Goal: Task Accomplishment & Management: Manage account settings

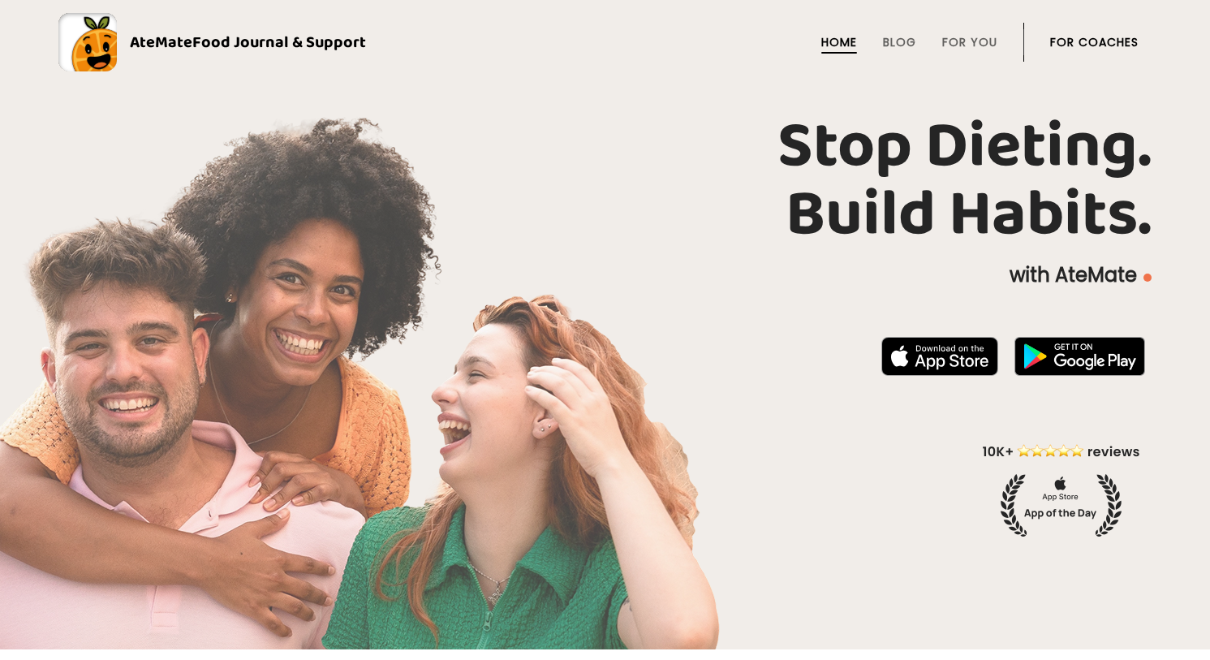
click at [1107, 41] on link "For Coaches" at bounding box center [1095, 42] width 88 height 13
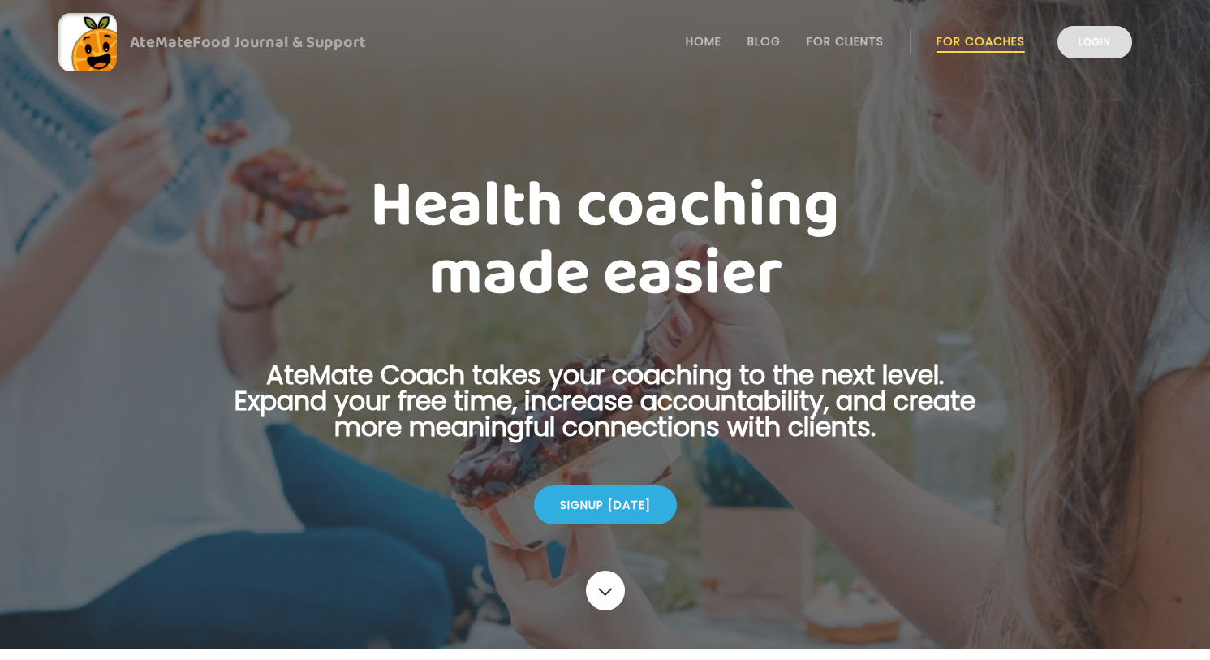
click at [1107, 46] on link "Login" at bounding box center [1095, 42] width 75 height 32
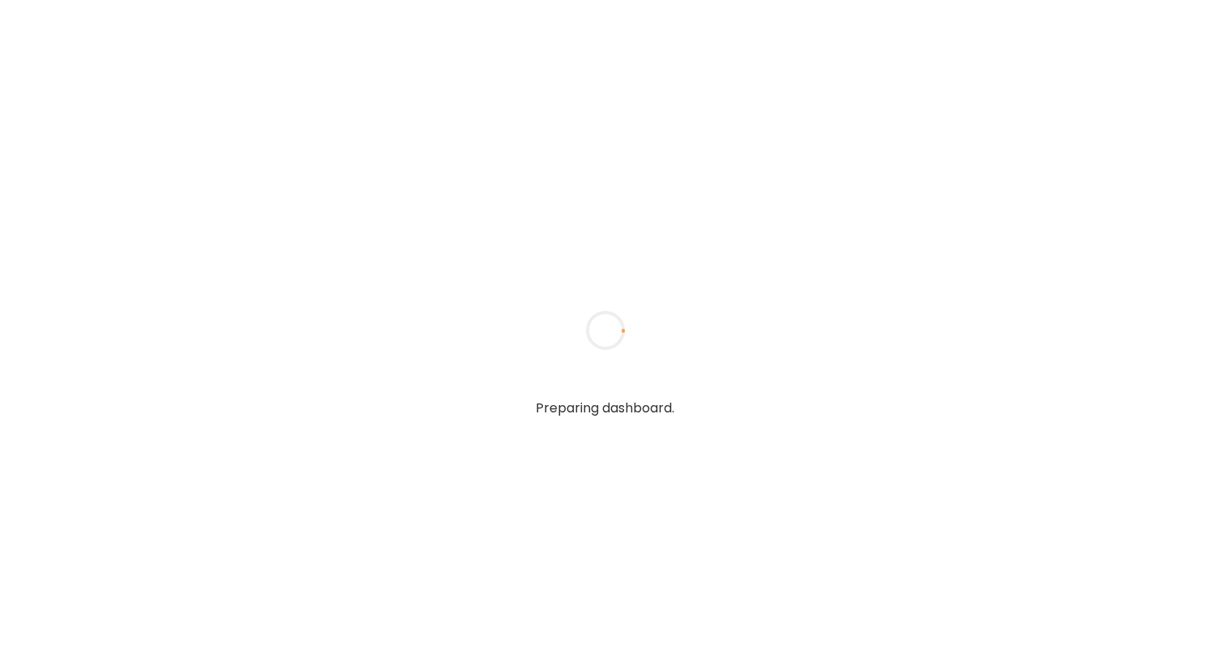
type textarea "**********"
type input "**********"
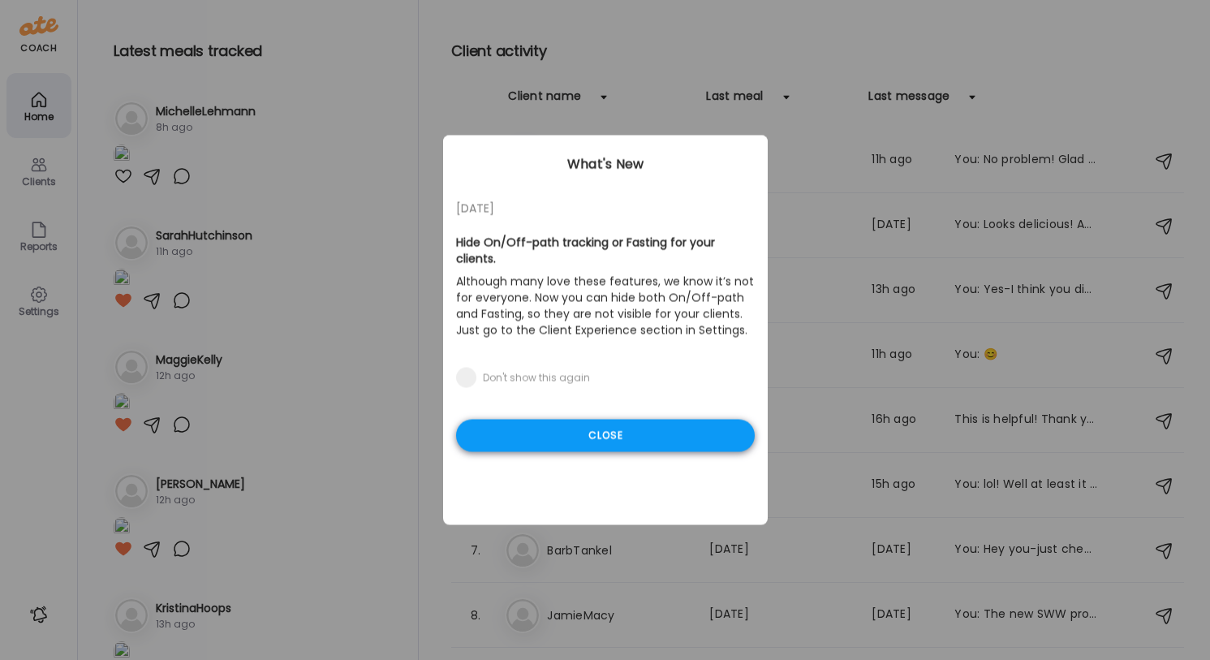
click at [673, 430] on div "Close" at bounding box center [605, 436] width 299 height 32
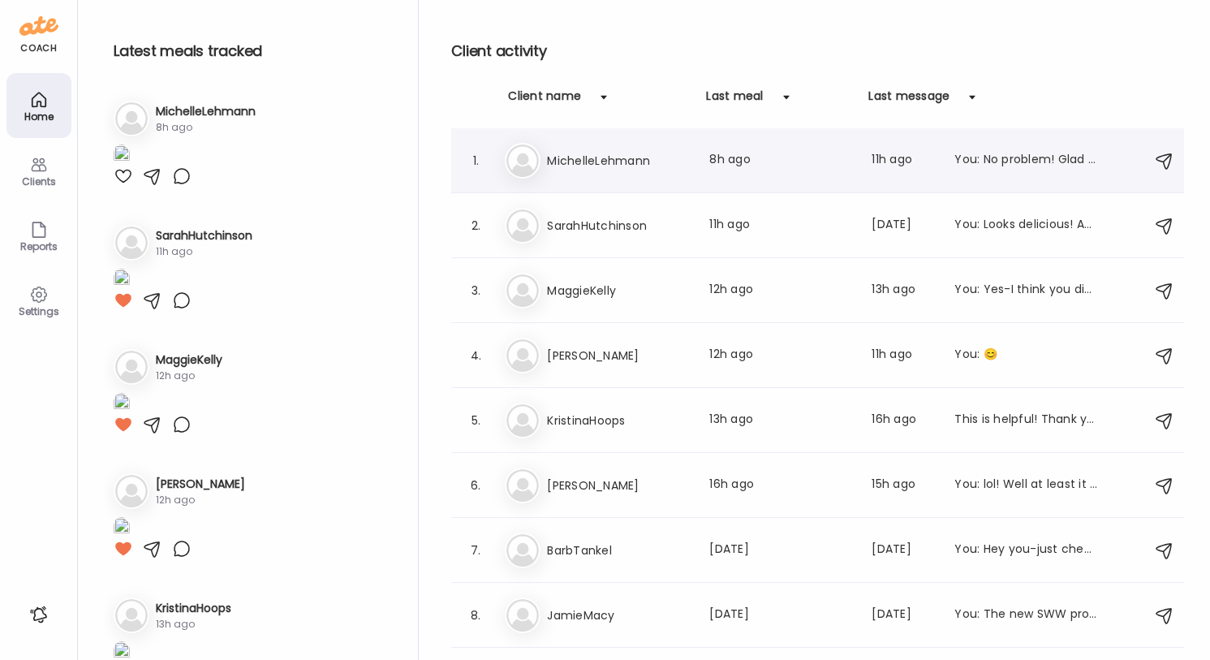
click at [682, 160] on h3 "MichelleLehmann" at bounding box center [618, 160] width 143 height 19
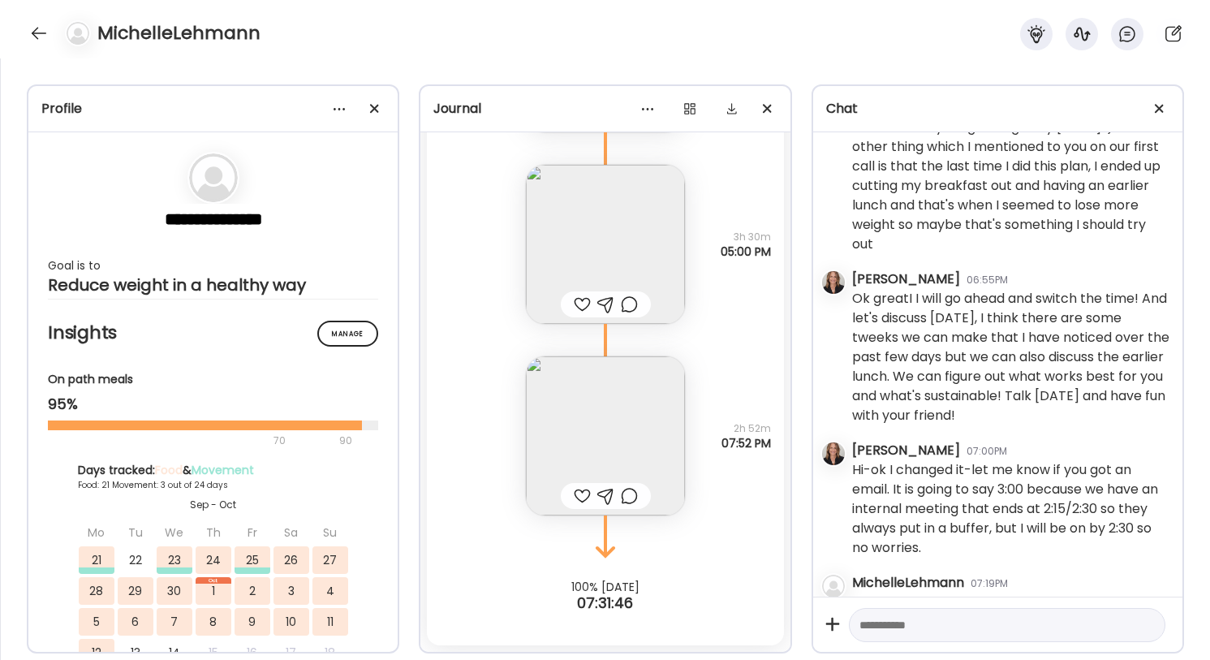
scroll to position [15475, 0]
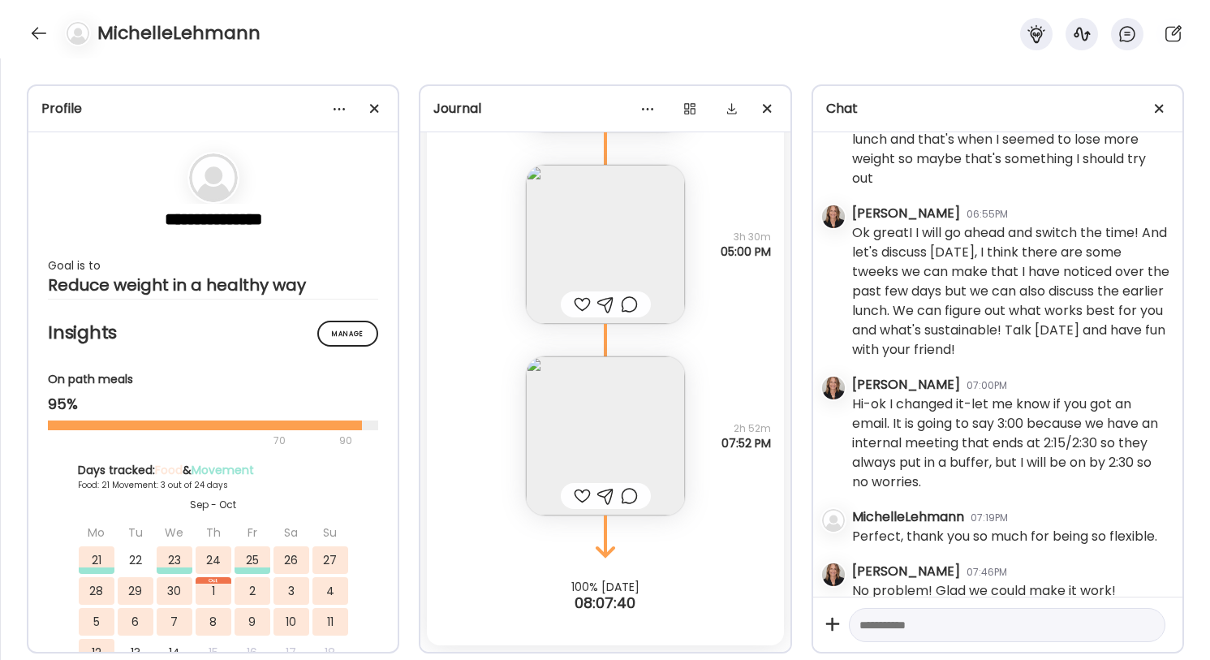
click at [624, 435] on img at bounding box center [605, 435] width 159 height 159
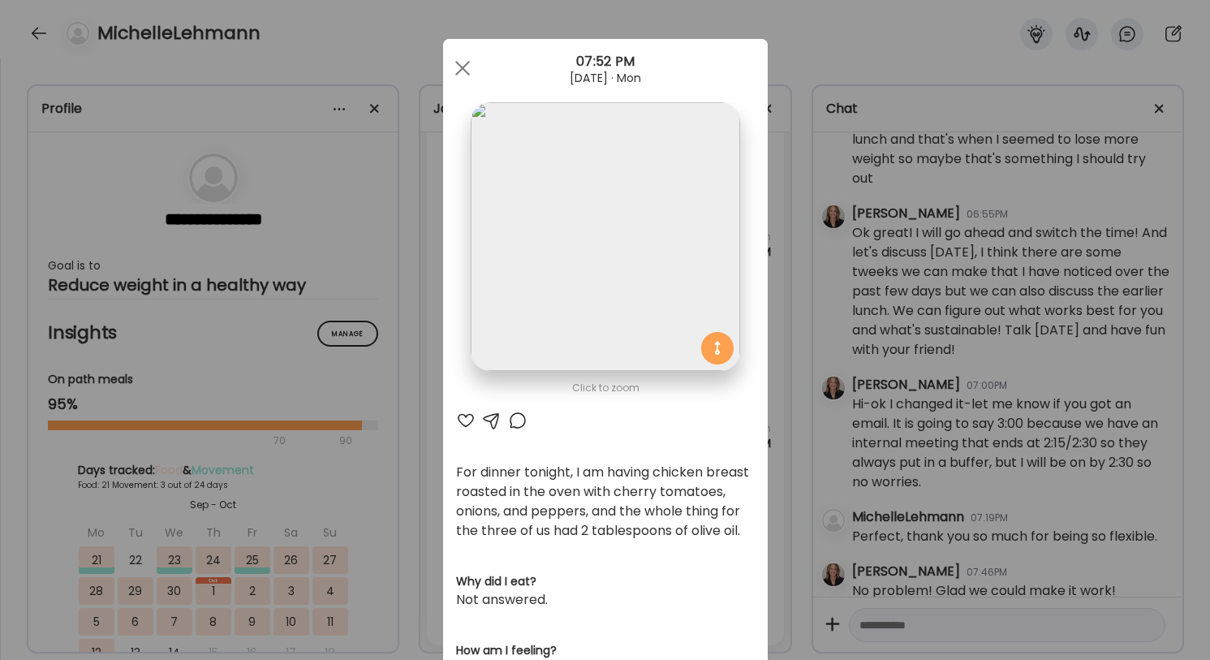
click at [465, 418] on div at bounding box center [465, 420] width 19 height 19
click at [459, 68] on div at bounding box center [463, 68] width 32 height 32
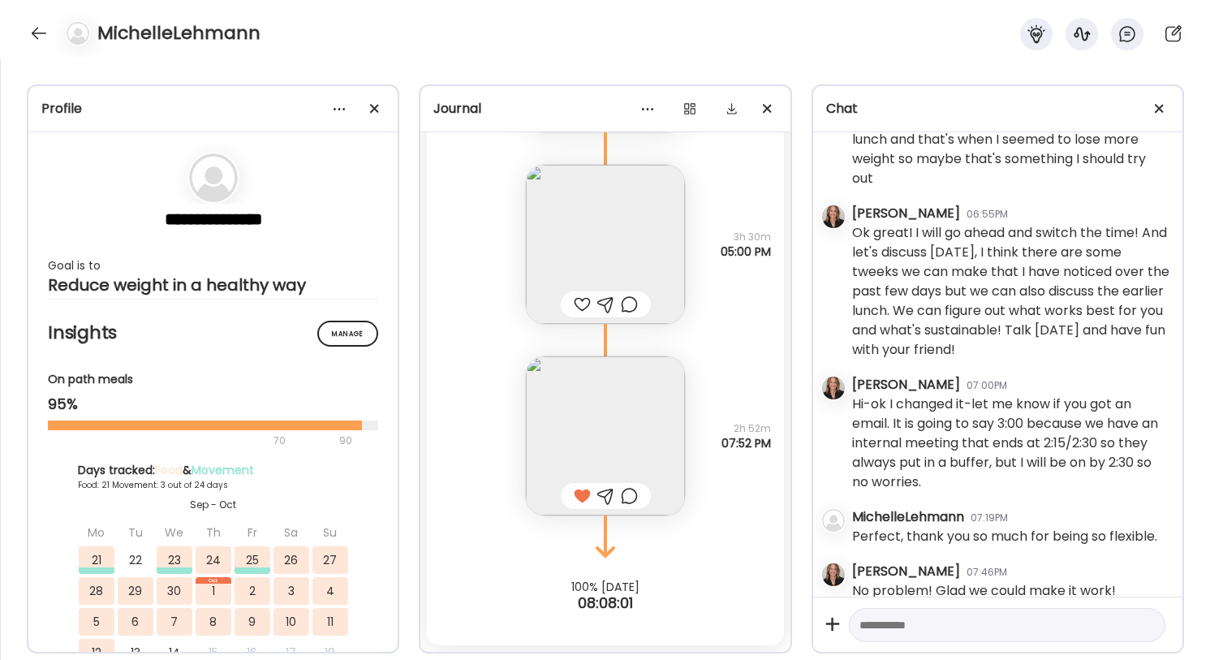
click at [595, 214] on img at bounding box center [605, 244] width 159 height 159
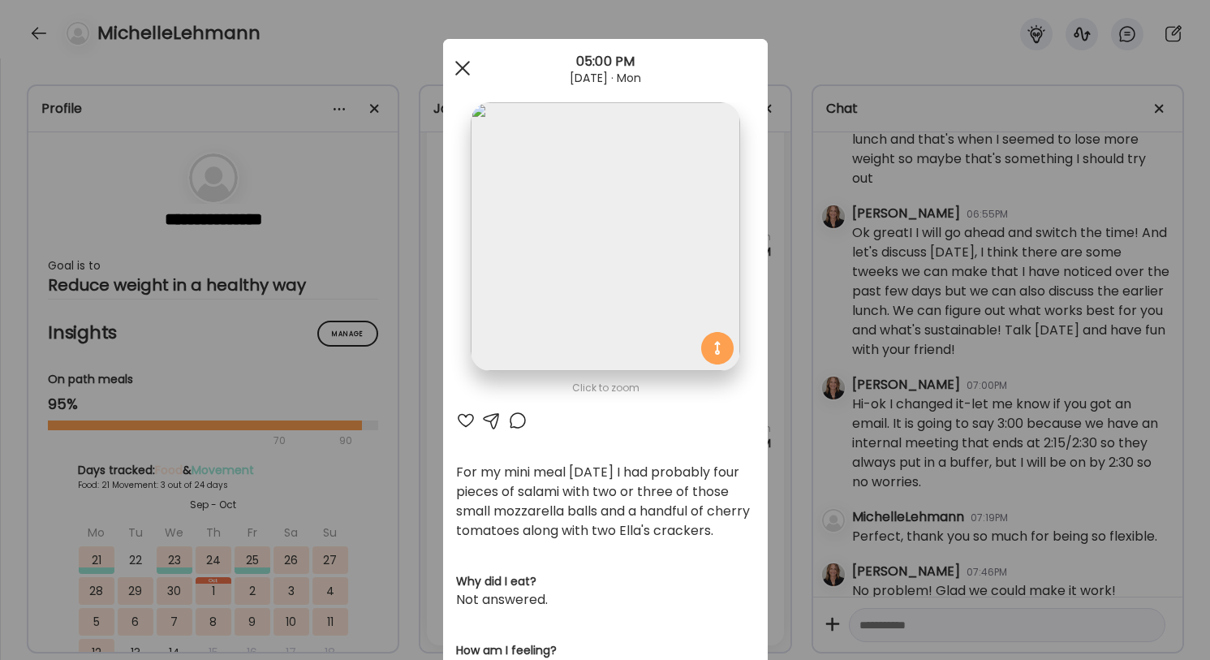
click at [461, 63] on div at bounding box center [463, 68] width 32 height 32
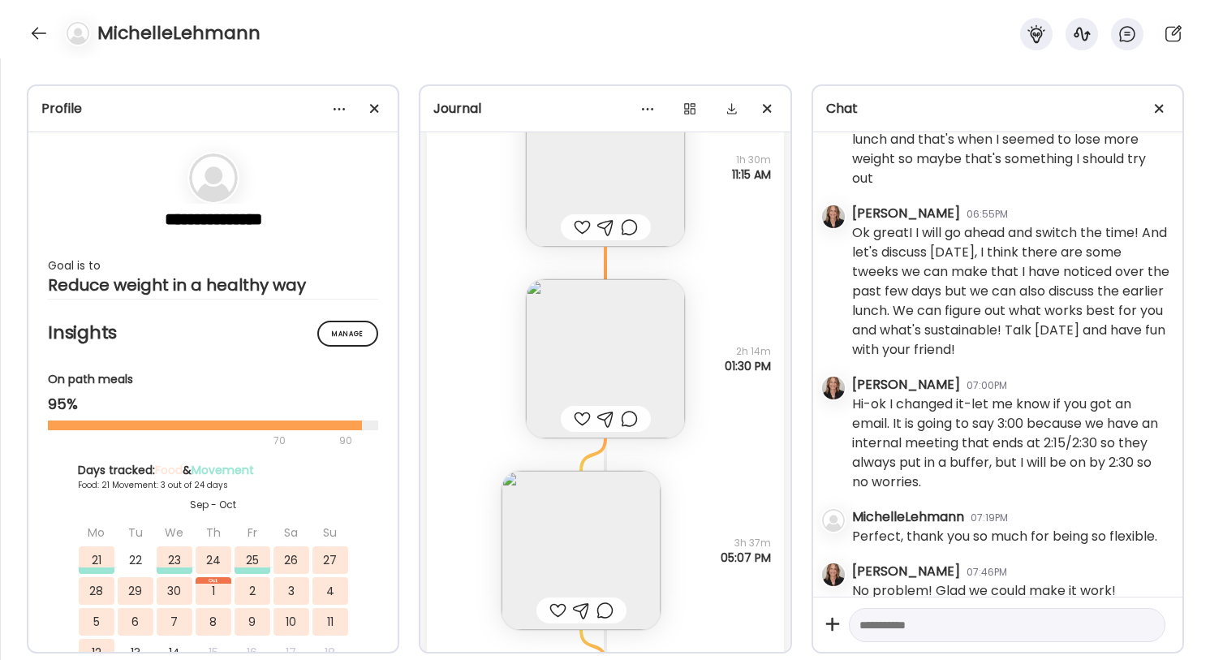
scroll to position [11773, 0]
click at [615, 389] on img at bounding box center [605, 359] width 159 height 159
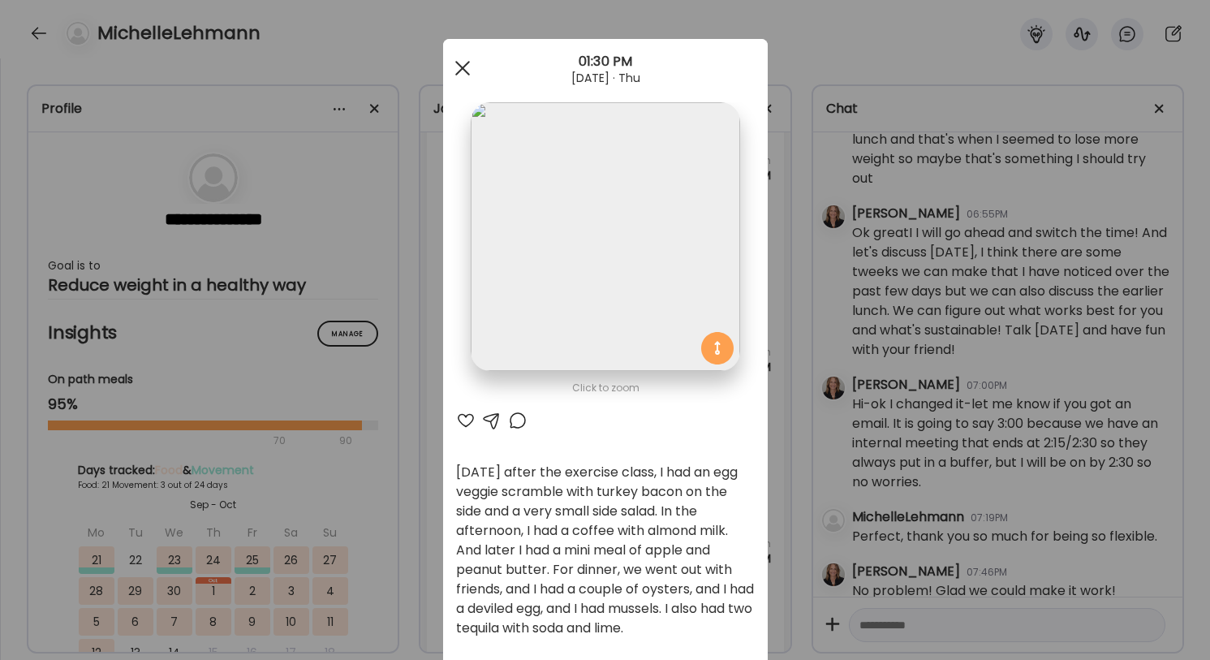
click at [458, 61] on div at bounding box center [463, 68] width 32 height 32
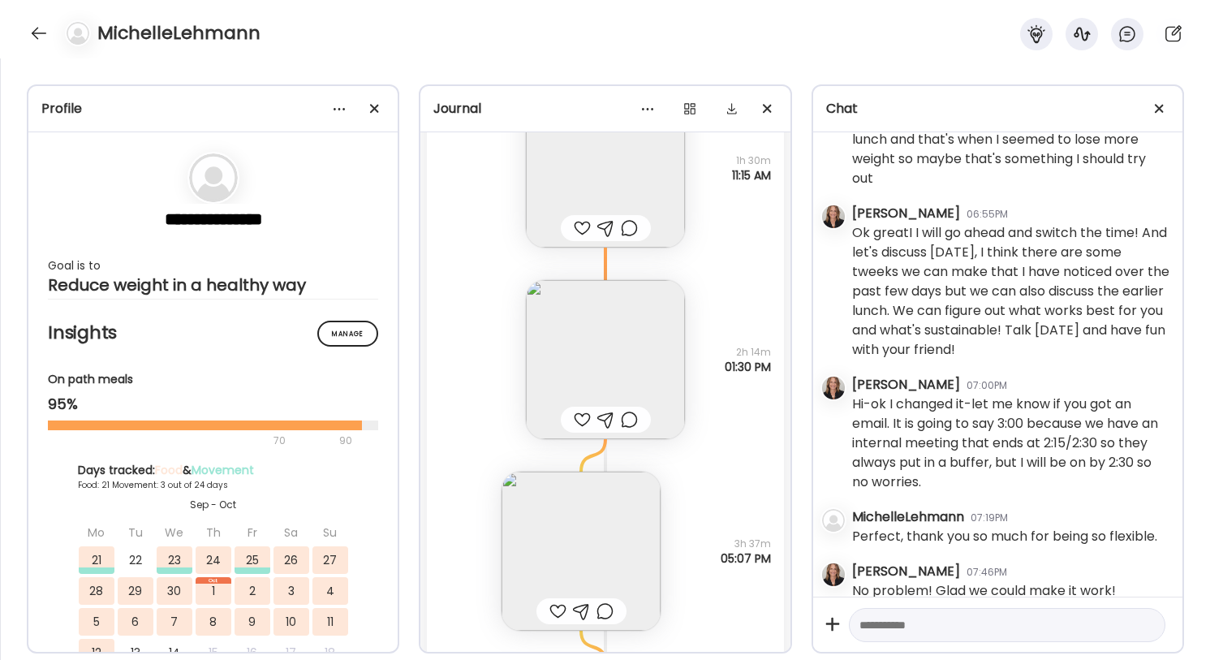
click at [603, 193] on img at bounding box center [605, 167] width 159 height 159
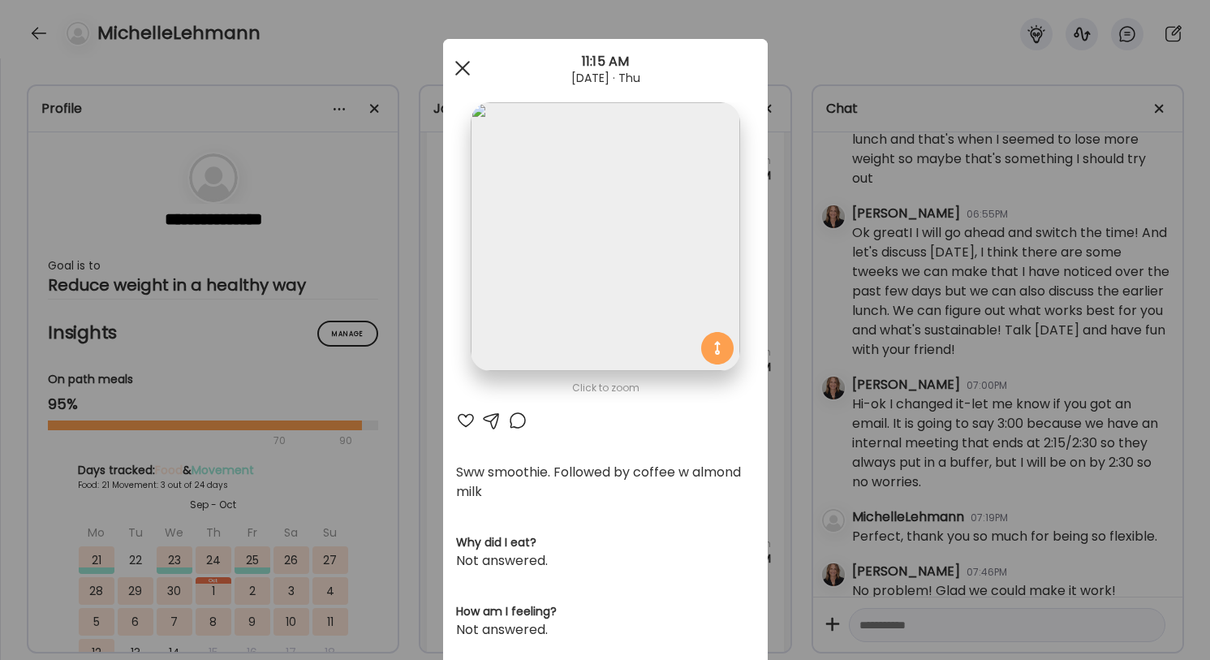
click at [458, 64] on span at bounding box center [462, 68] width 15 height 15
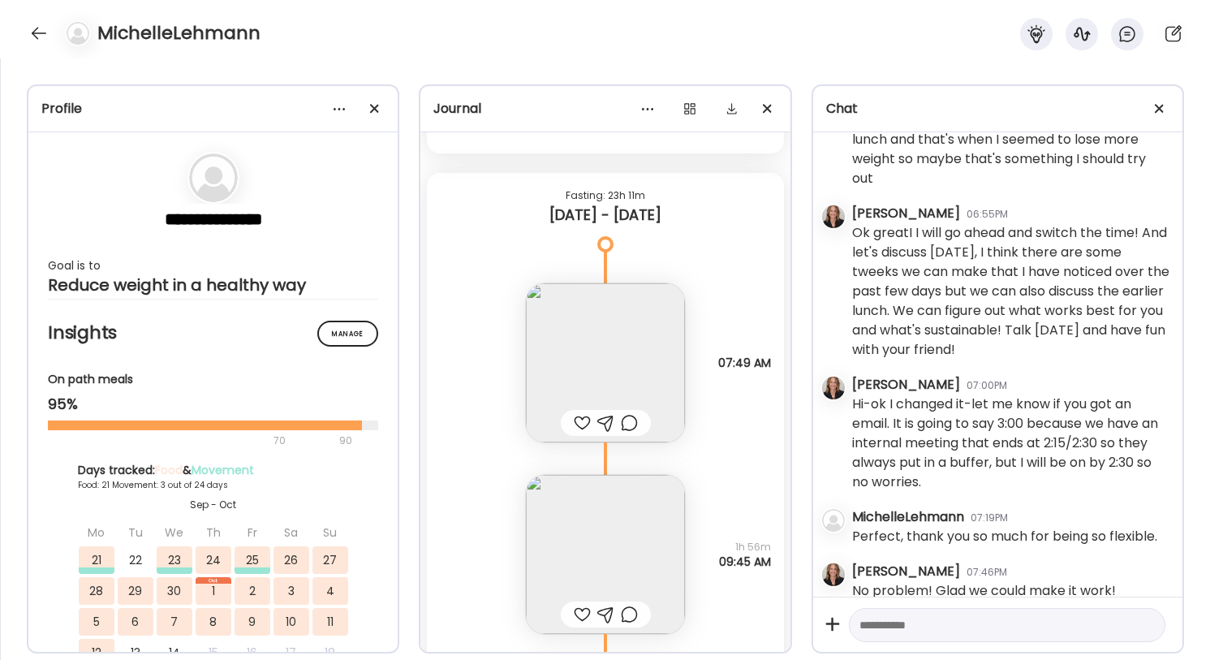
scroll to position [11194, 0]
click at [622, 413] on div at bounding box center [606, 425] width 90 height 26
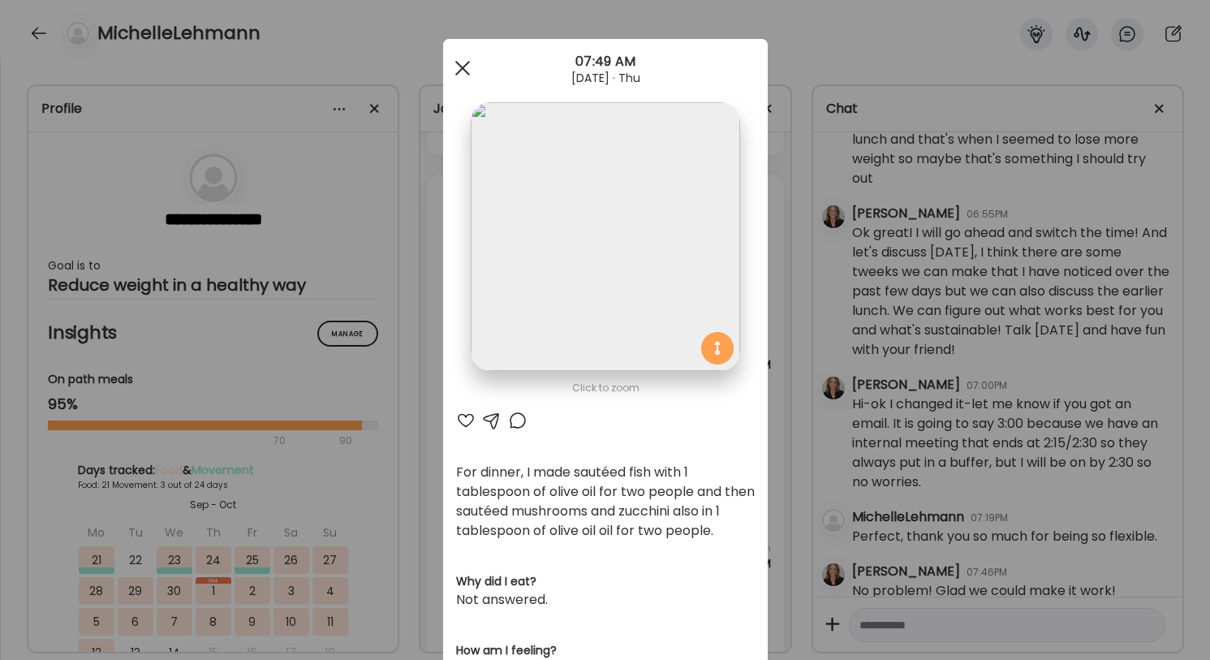
click at [459, 62] on div at bounding box center [463, 68] width 32 height 32
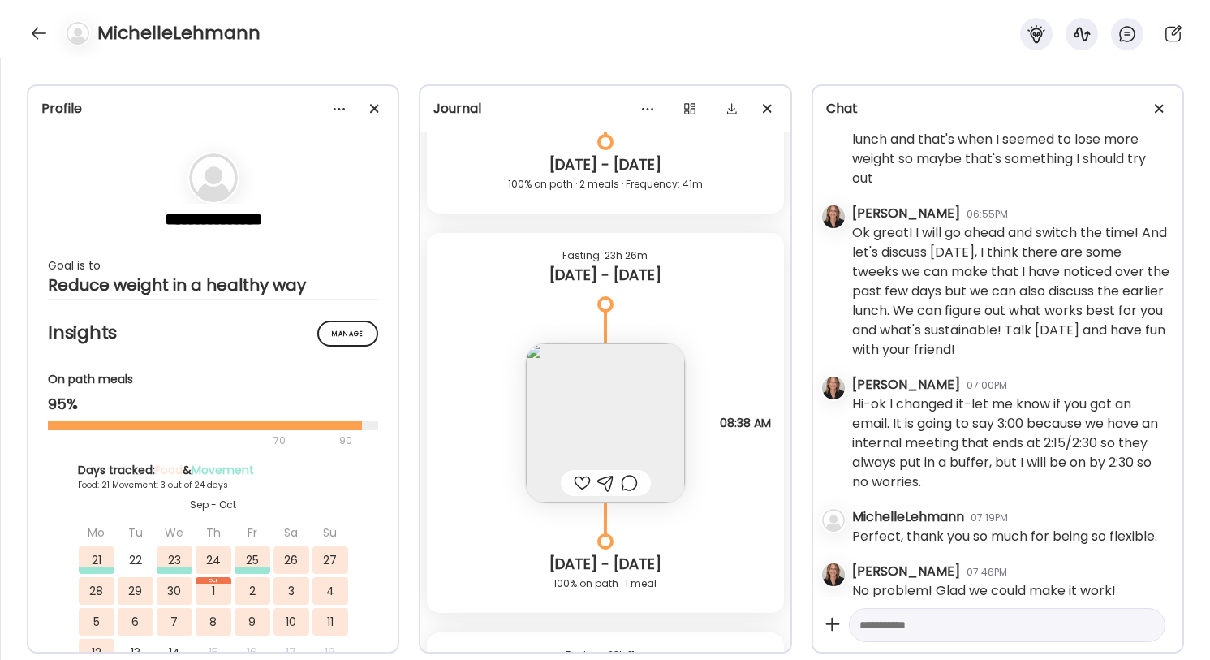
scroll to position [10715, 0]
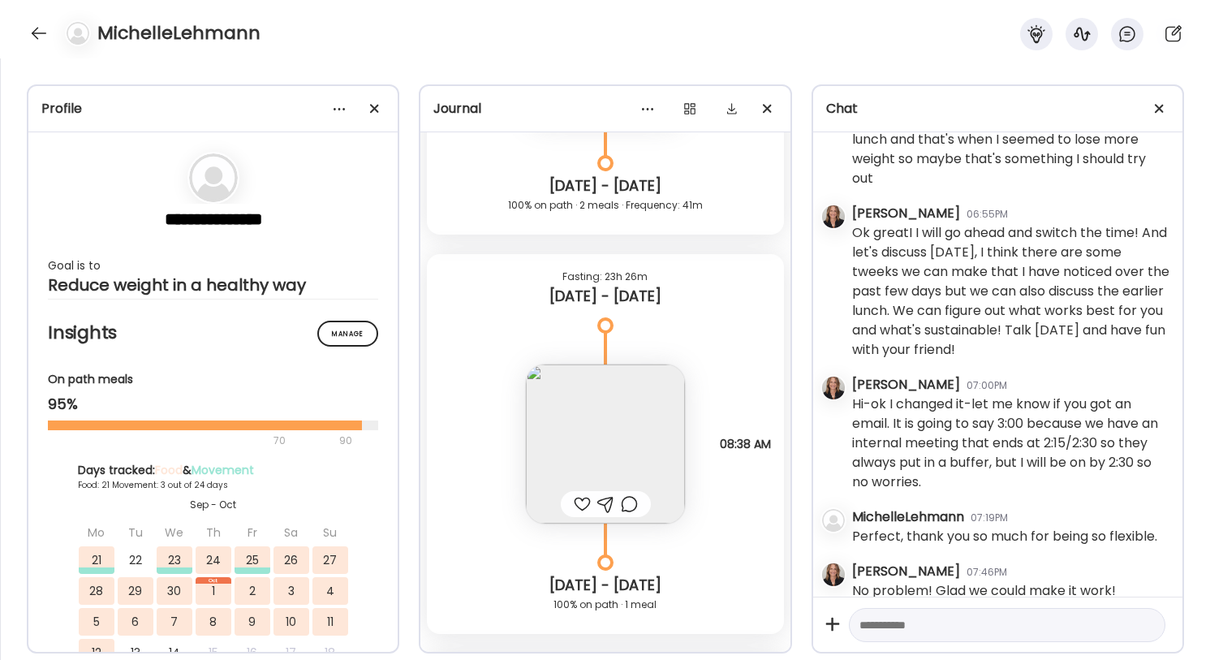
click at [619, 407] on img at bounding box center [605, 444] width 159 height 159
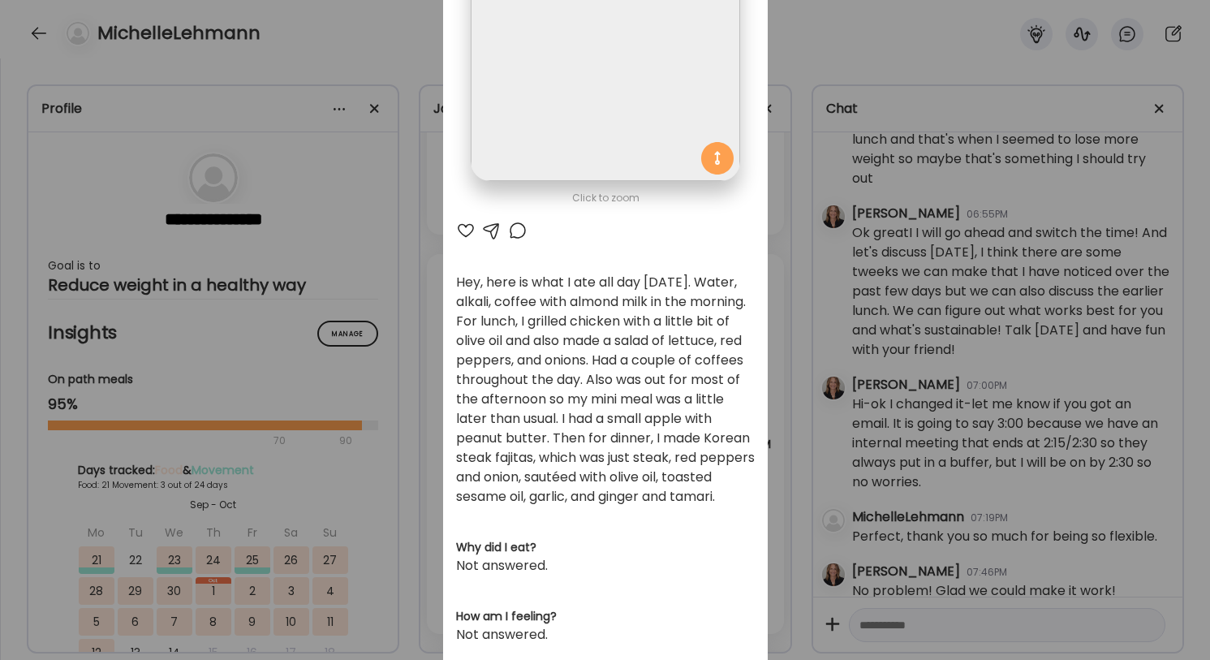
scroll to position [209, 0]
